Goal: Transaction & Acquisition: Purchase product/service

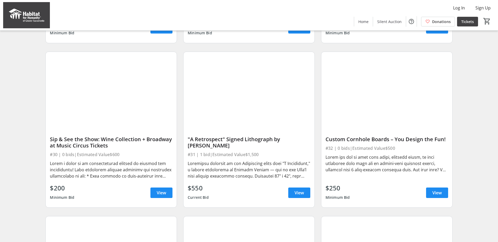
scroll to position [852, 0]
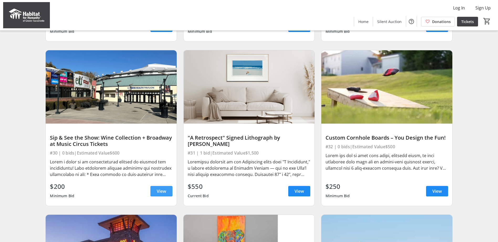
click at [163, 195] on span "View" at bounding box center [161, 191] width 9 height 6
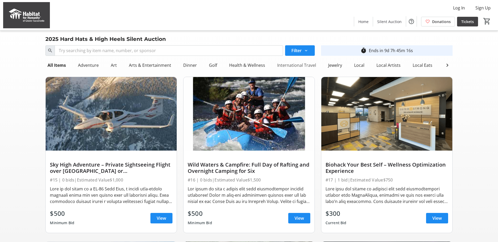
click at [301, 66] on div "International Travel" at bounding box center [296, 65] width 43 height 10
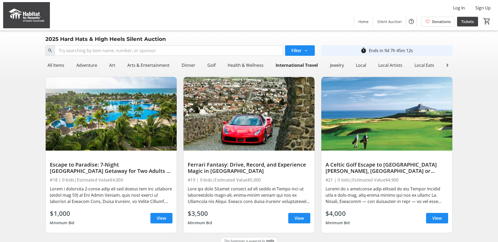
scroll to position [11, 0]
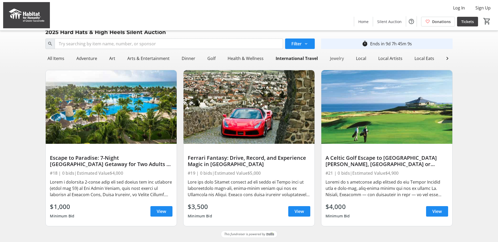
click at [338, 54] on div "Jewelry" at bounding box center [337, 58] width 18 height 10
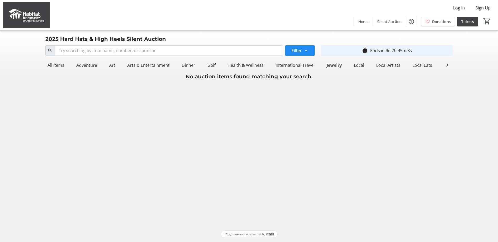
scroll to position [0, 0]
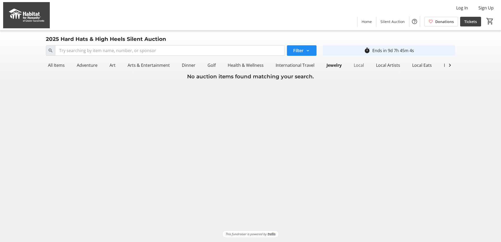
click at [356, 65] on div "Local" at bounding box center [359, 65] width 14 height 10
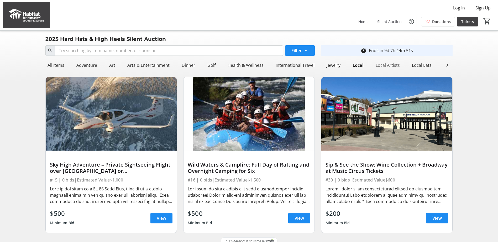
click at [387, 66] on div "Local Artists" at bounding box center [387, 65] width 28 height 10
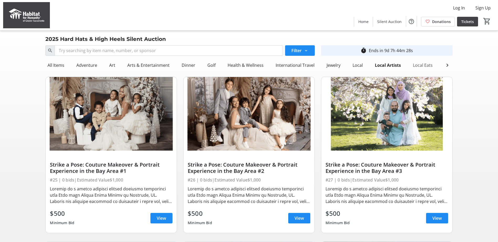
click at [418, 64] on div "Local Eats" at bounding box center [422, 65] width 24 height 10
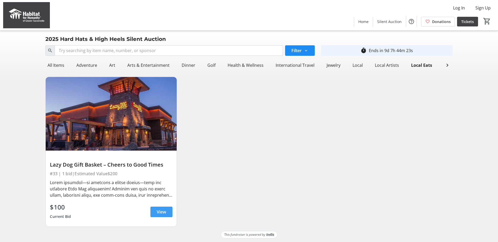
click at [165, 215] on span "View" at bounding box center [161, 212] width 9 height 6
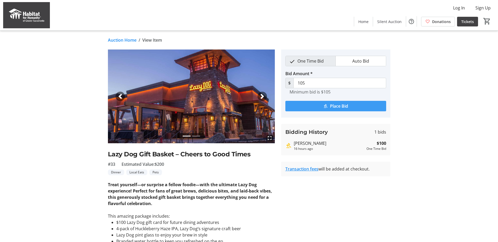
click at [335, 106] on span "Place Bid" at bounding box center [339, 106] width 18 height 6
